Goal: Task Accomplishment & Management: Manage account settings

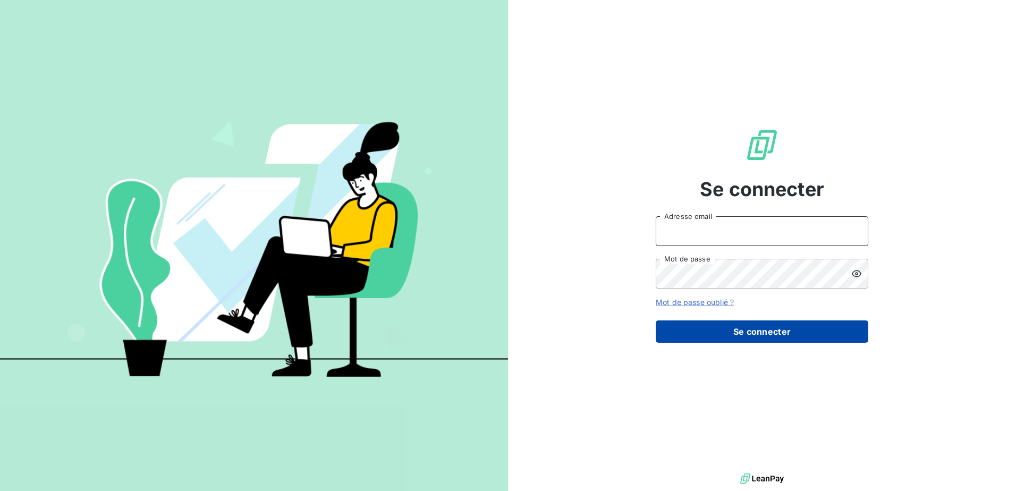
type input "[EMAIL_ADDRESS][DOMAIN_NAME]"
click at [771, 329] on button "Se connecter" at bounding box center [762, 331] width 213 height 22
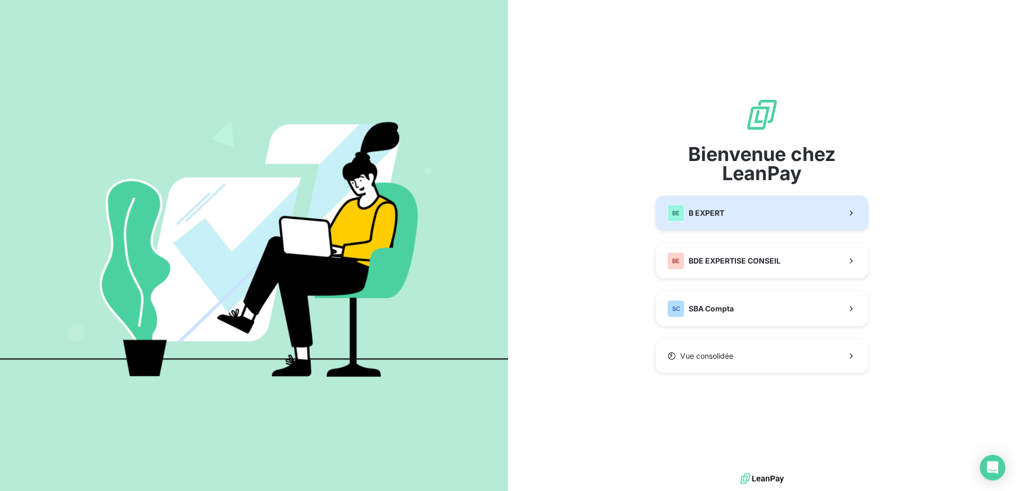
click at [767, 224] on button "BE B EXPERT" at bounding box center [762, 213] width 213 height 35
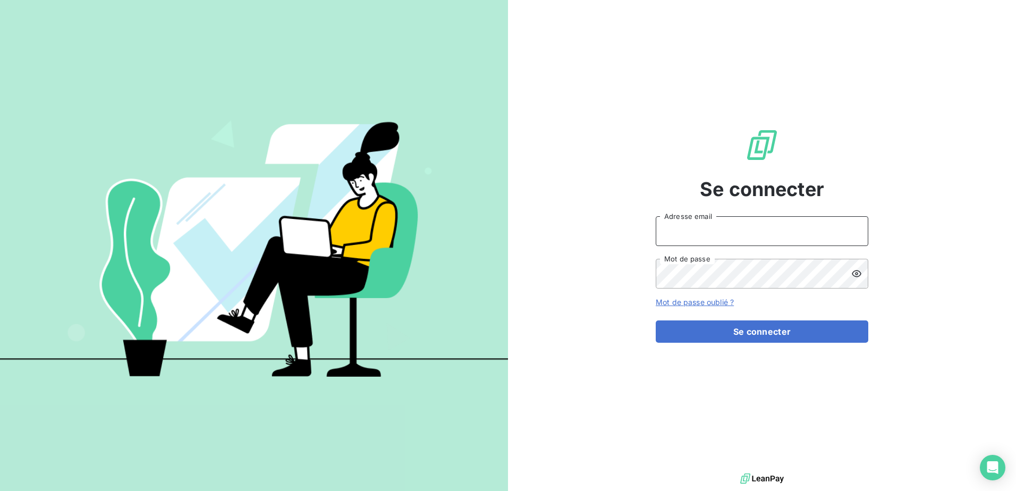
type input "[EMAIL_ADDRESS][DOMAIN_NAME]"
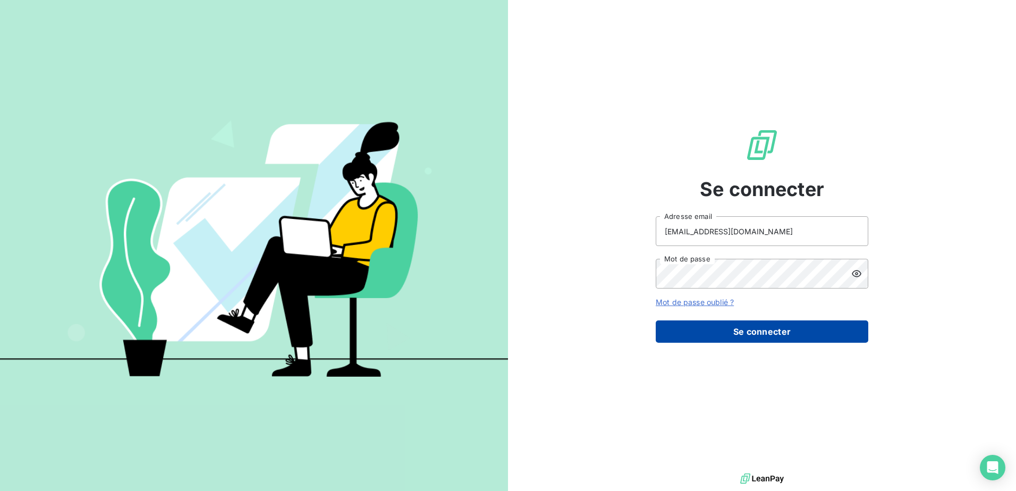
click at [747, 335] on button "Se connecter" at bounding box center [762, 331] width 213 height 22
click at [750, 327] on button "Se connecter" at bounding box center [762, 331] width 213 height 22
click at [862, 332] on button "Se connecter" at bounding box center [762, 331] width 213 height 22
